Goal: Transaction & Acquisition: Obtain resource

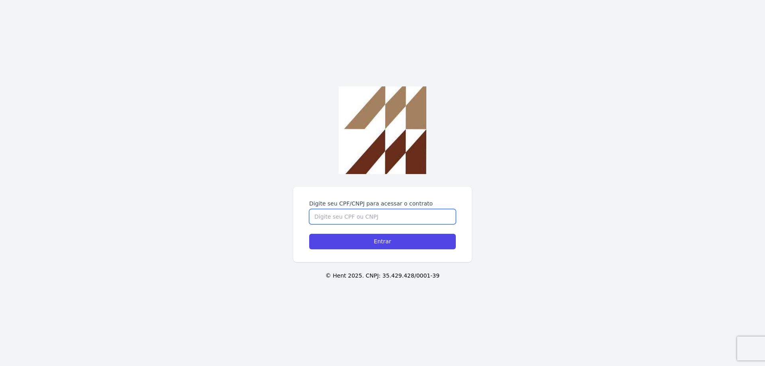
click at [354, 217] on input "Digite seu CPF/CNPJ para acessar o contrato" at bounding box center [382, 216] width 147 height 15
type input "33848392852"
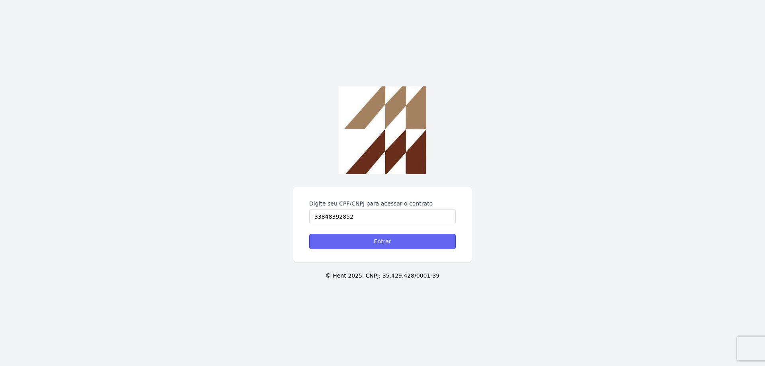
click at [362, 242] on input "Entrar" at bounding box center [382, 242] width 147 height 16
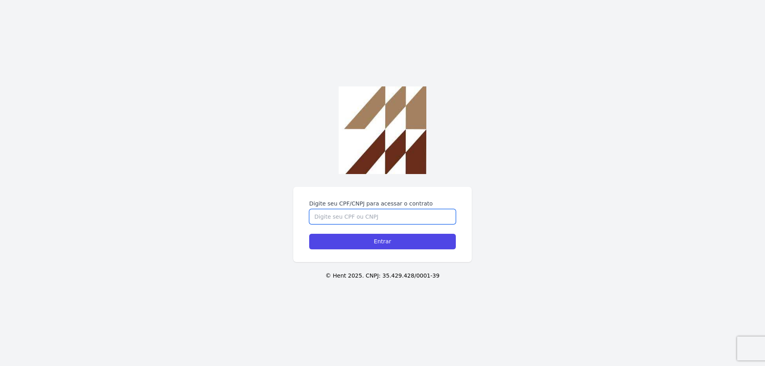
click at [323, 217] on input "Digite seu CPF/CNPJ para acessar o contrato" at bounding box center [382, 216] width 147 height 15
type input "33848392852"
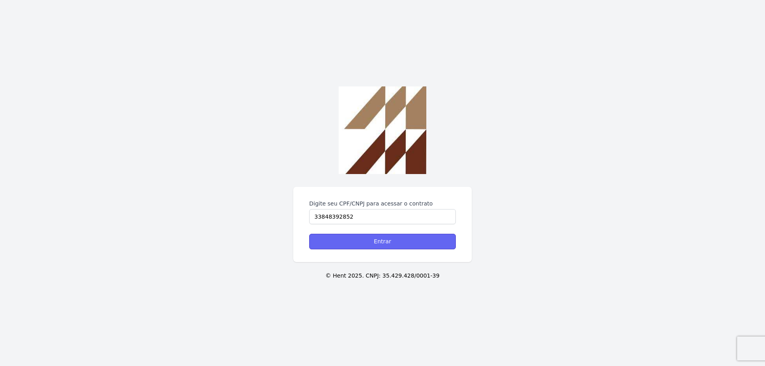
click at [366, 246] on input "Entrar" at bounding box center [382, 242] width 147 height 16
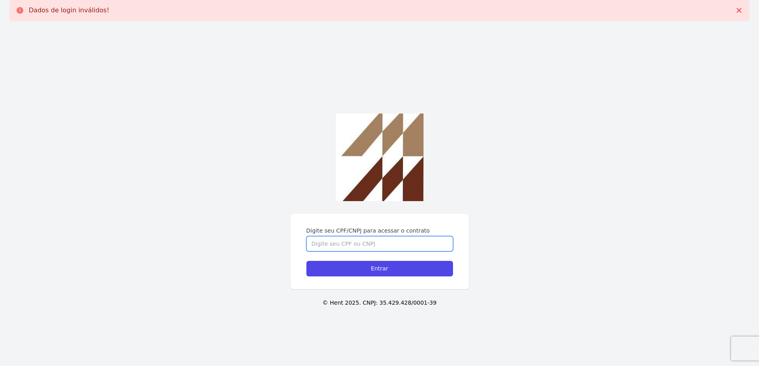
click at [334, 243] on input "Digite seu CPF/CNPJ para acessar o contrato" at bounding box center [379, 243] width 147 height 15
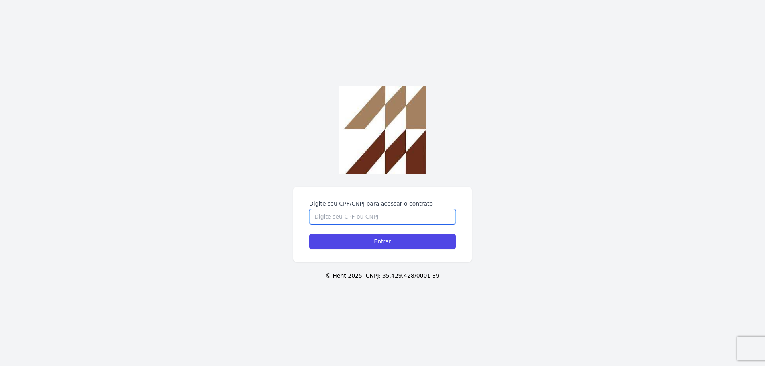
click at [327, 216] on input "Digite seu CPF/CNPJ para acessar o contrato" at bounding box center [382, 216] width 147 height 15
type input "33848392852"
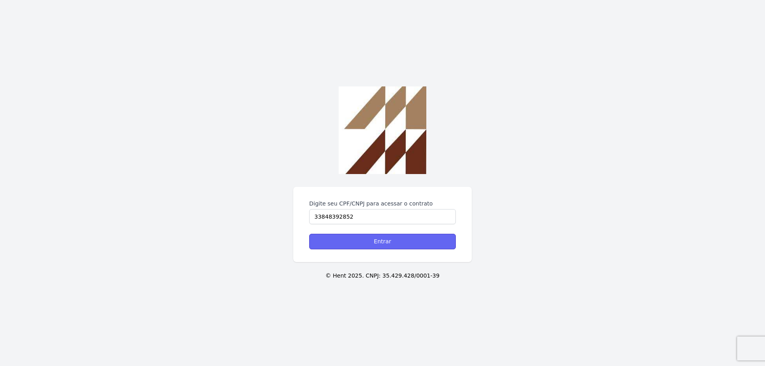
click at [358, 242] on input "Entrar" at bounding box center [382, 242] width 147 height 16
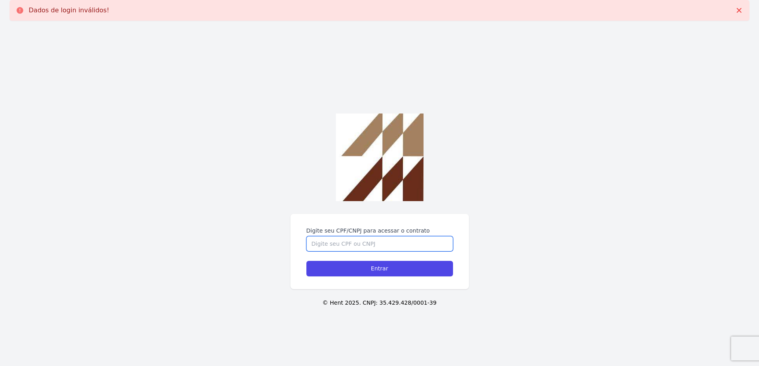
click at [359, 244] on input "Digite seu CPF/CNPJ para acessar o contrato" at bounding box center [379, 243] width 147 height 15
click at [340, 243] on input "338.48392852" at bounding box center [379, 243] width 147 height 15
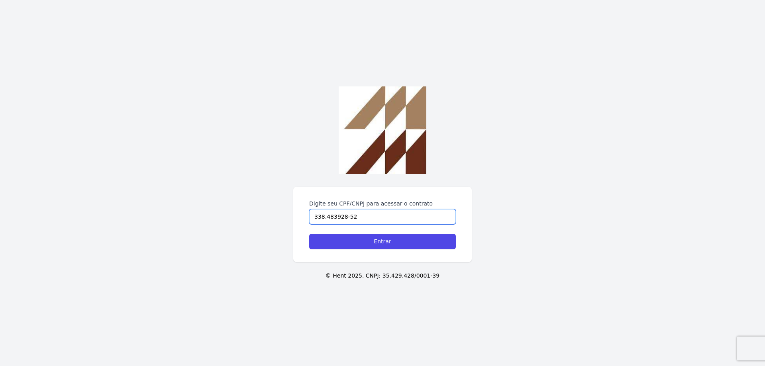
click at [332, 217] on input "338.483928-52" at bounding box center [382, 216] width 147 height 15
type input "338.483.928-52"
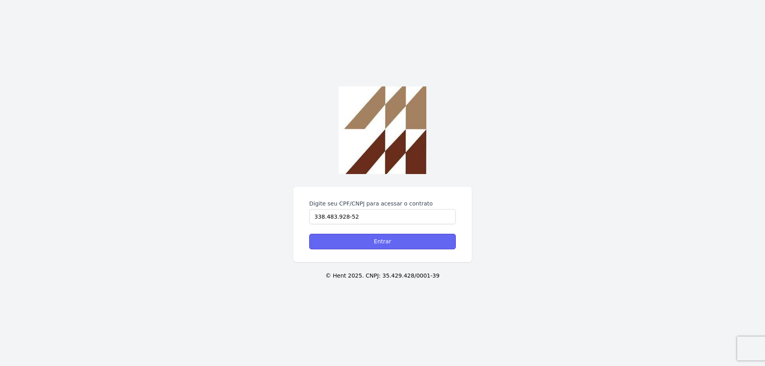
click at [334, 244] on input "Entrar" at bounding box center [382, 242] width 147 height 16
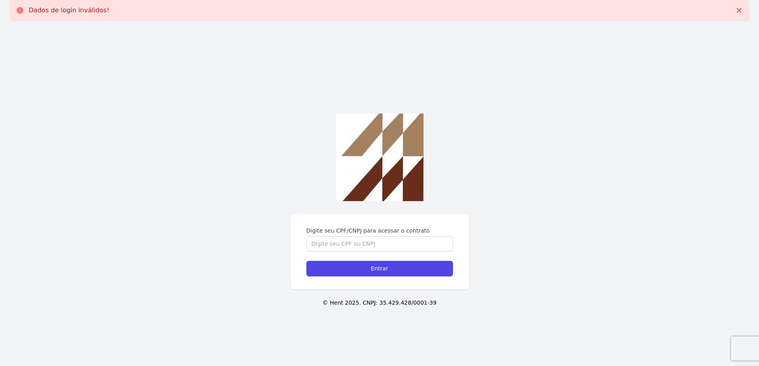
click at [37, 8] on p "Dados de login inválidos!" at bounding box center [69, 10] width 80 height 8
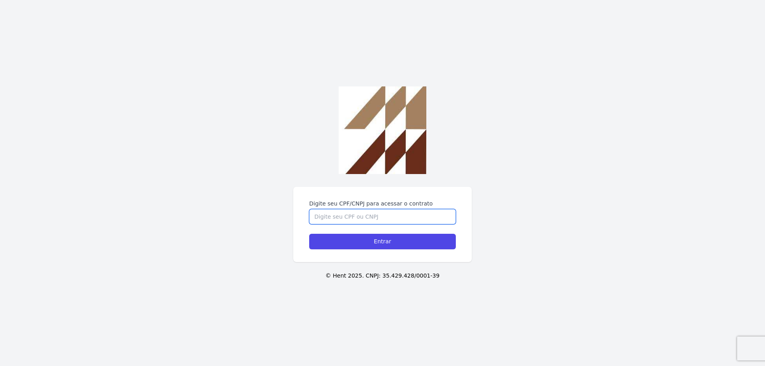
click at [364, 218] on input "Digite seu CPF/CNPJ para acessar o contrato" at bounding box center [382, 216] width 147 height 15
type input "33848392852"
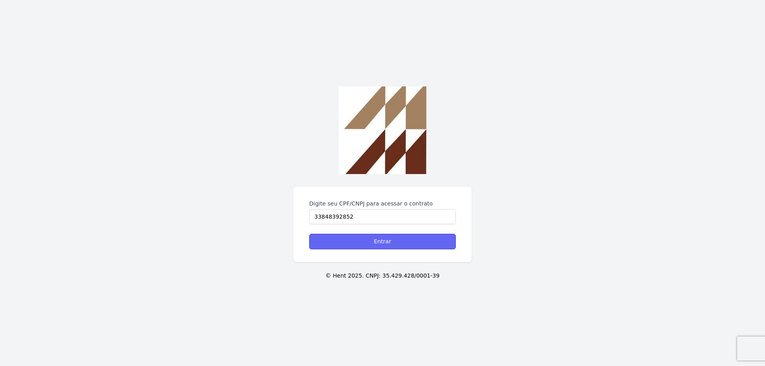
click at [381, 244] on input "Entrar" at bounding box center [382, 242] width 147 height 16
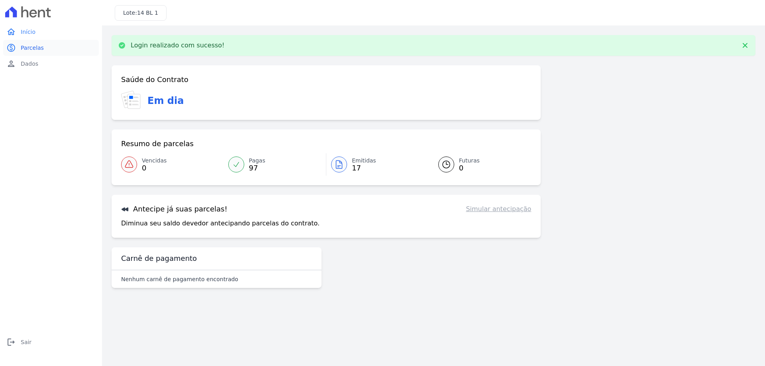
click at [35, 44] on span "Parcelas" at bounding box center [32, 48] width 23 height 8
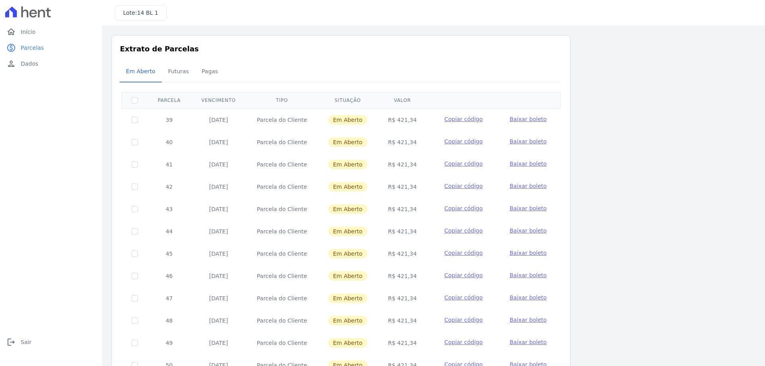
click at [524, 119] on span "Baixar boleto" at bounding box center [527, 119] width 37 height 6
